Goal: Information Seeking & Learning: Check status

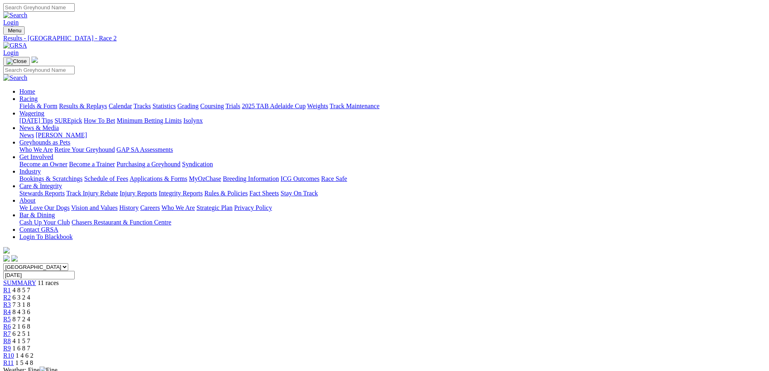
scroll to position [202, 0]
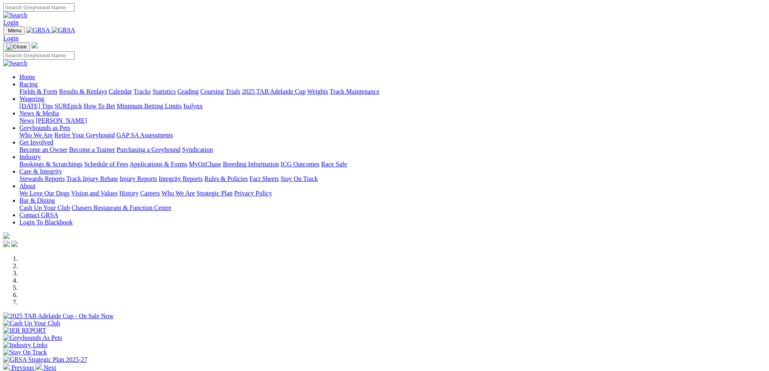
scroll to position [323, 0]
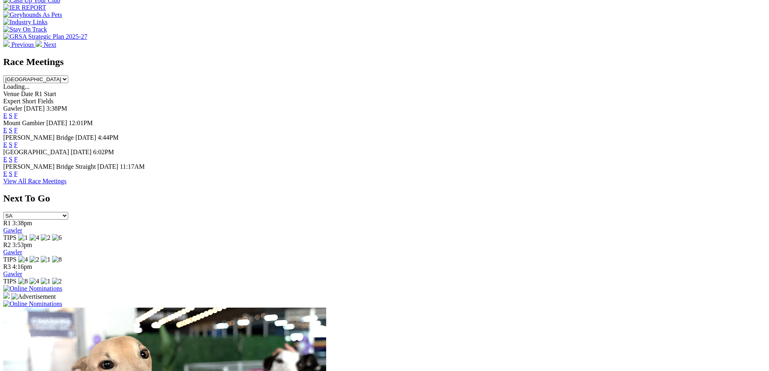
click at [18, 127] on link "F" at bounding box center [16, 130] width 4 height 7
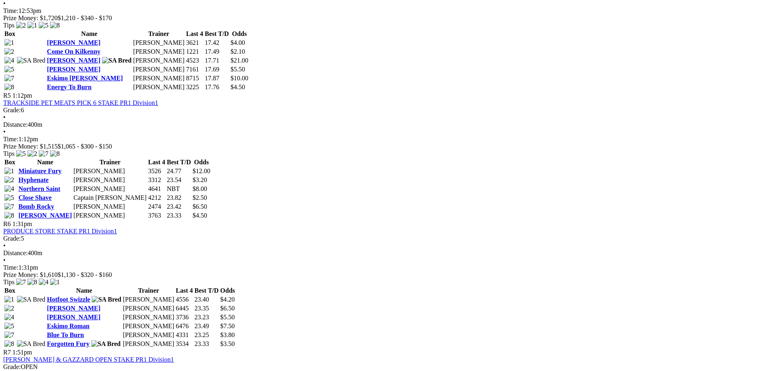
scroll to position [847, 0]
